Goal: Task Accomplishment & Management: Complete application form

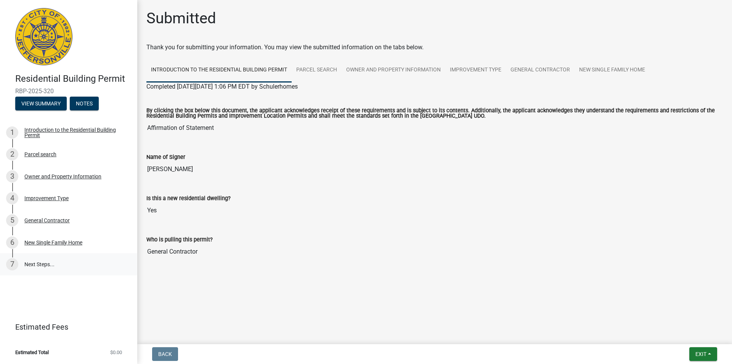
click at [43, 259] on link "7 Next Steps..." at bounding box center [68, 264] width 137 height 22
click at [273, 164] on input "[PERSON_NAME]" at bounding box center [434, 168] width 577 height 15
drag, startPoint x: 166, startPoint y: 156, endPoint x: 175, endPoint y: 170, distance: 16.5
click at [166, 157] on label "Name of Signer" at bounding box center [165, 156] width 39 height 5
click at [166, 161] on input "[PERSON_NAME]" at bounding box center [434, 168] width 577 height 15
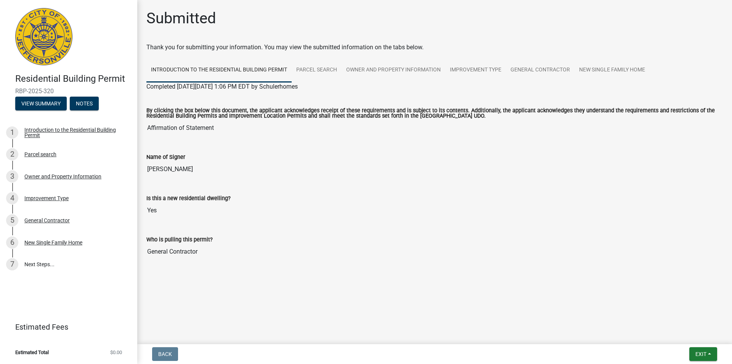
click at [175, 171] on input "[PERSON_NAME]" at bounding box center [434, 168] width 577 height 15
drag, startPoint x: 434, startPoint y: 220, endPoint x: 427, endPoint y: 218, distance: 7.1
click at [434, 220] on div "Is this a new residential dwelling? Yes" at bounding box center [435, 203] width 588 height 41
click at [708, 349] on button "Exit" at bounding box center [704, 354] width 28 height 14
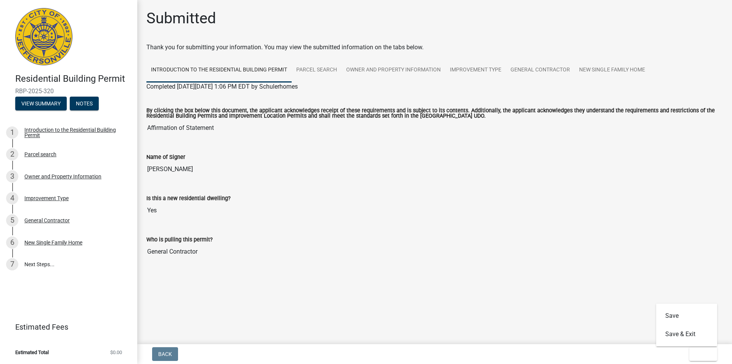
click at [492, 274] on div at bounding box center [434, 269] width 435 height 9
click at [715, 351] on button "Exit" at bounding box center [704, 354] width 28 height 14
click at [674, 315] on button "Save" at bounding box center [686, 315] width 61 height 18
click at [55, 262] on link "7 Next Steps..." at bounding box center [68, 264] width 137 height 22
click at [705, 352] on span "Exit" at bounding box center [701, 354] width 11 height 6
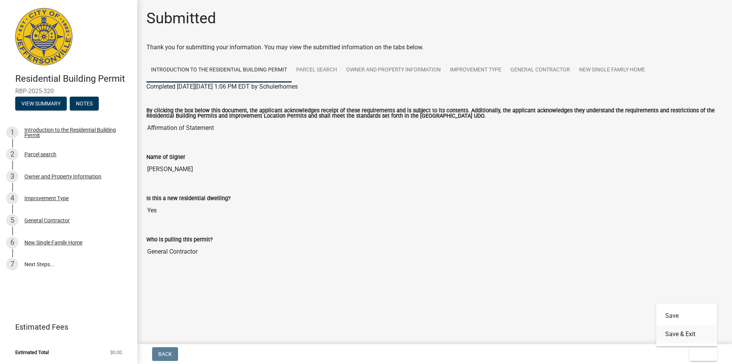
click at [680, 335] on button "Save & Exit" at bounding box center [686, 334] width 61 height 18
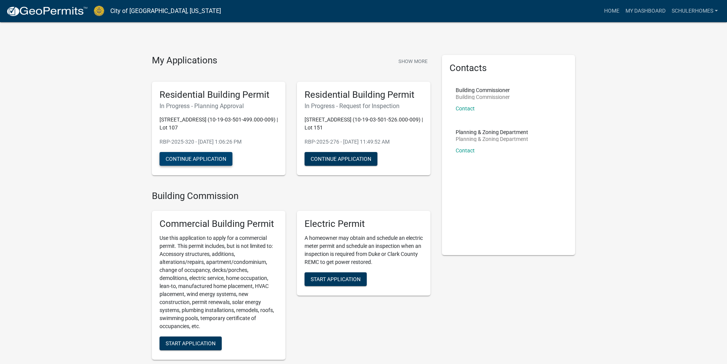
click at [199, 155] on button "Continue Application" at bounding box center [195, 159] width 73 height 14
